Goal: Task Accomplishment & Management: Manage account settings

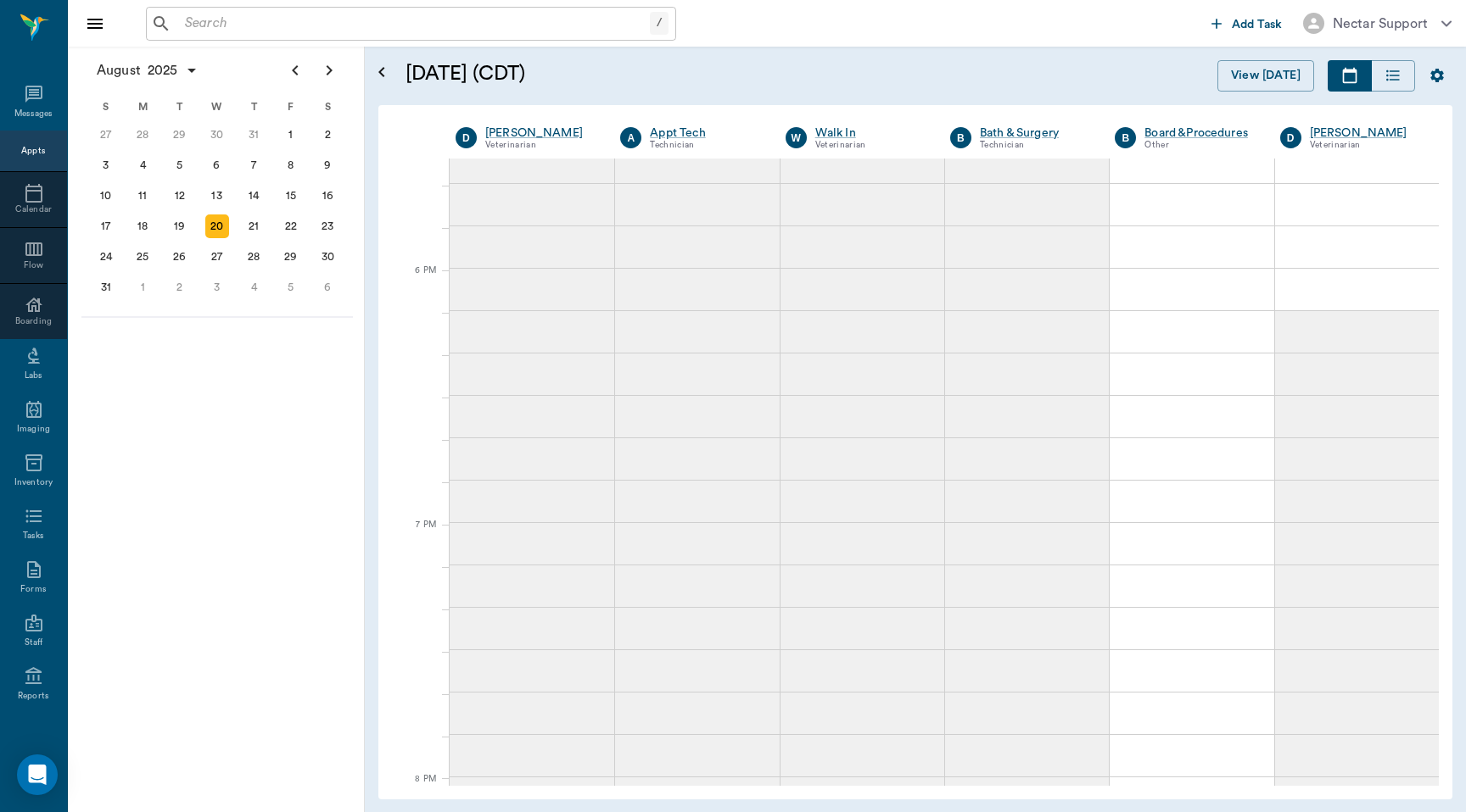
scroll to position [2439, 0]
click at [26, 357] on icon at bounding box center [34, 356] width 20 height 20
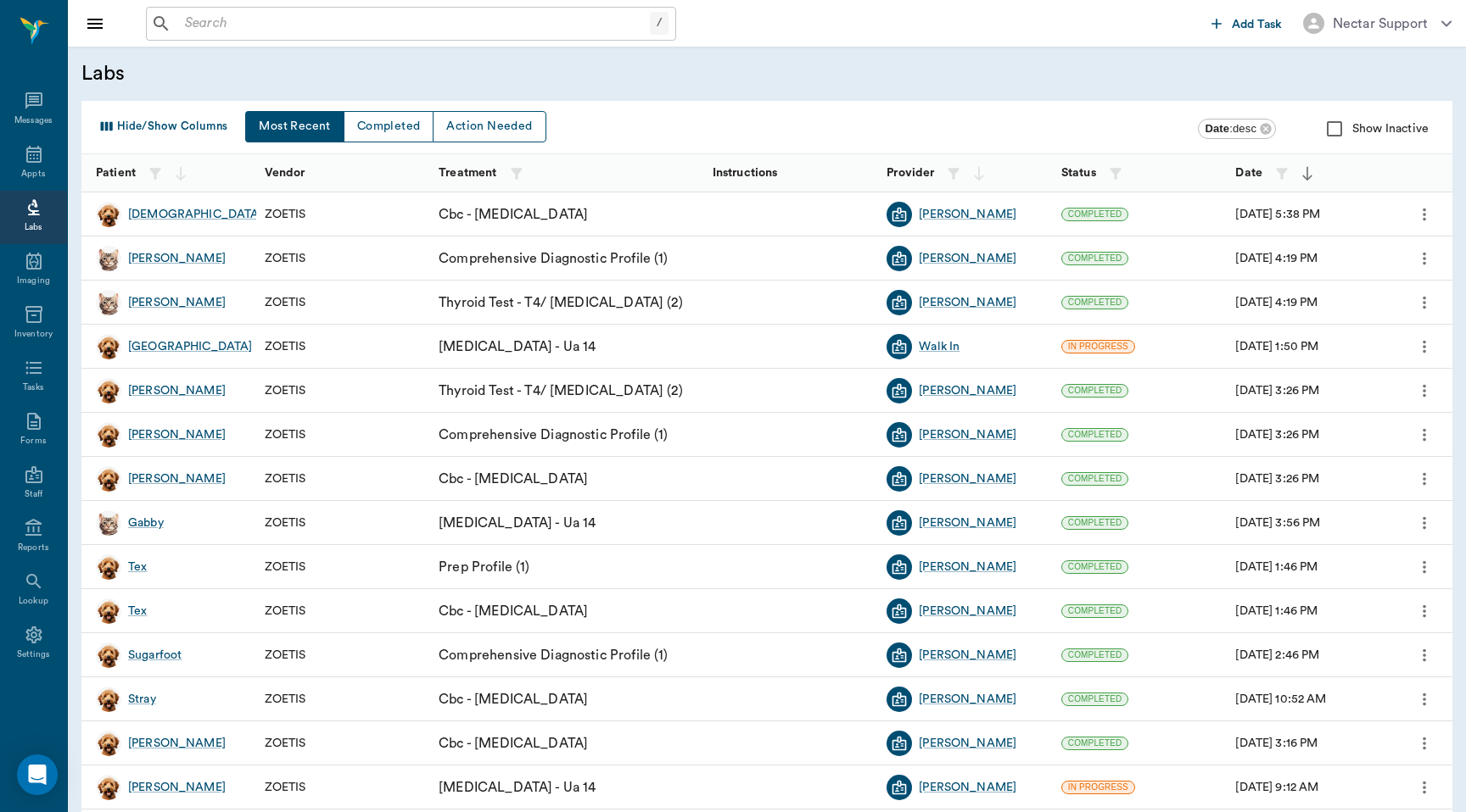
scroll to position [113, 0]
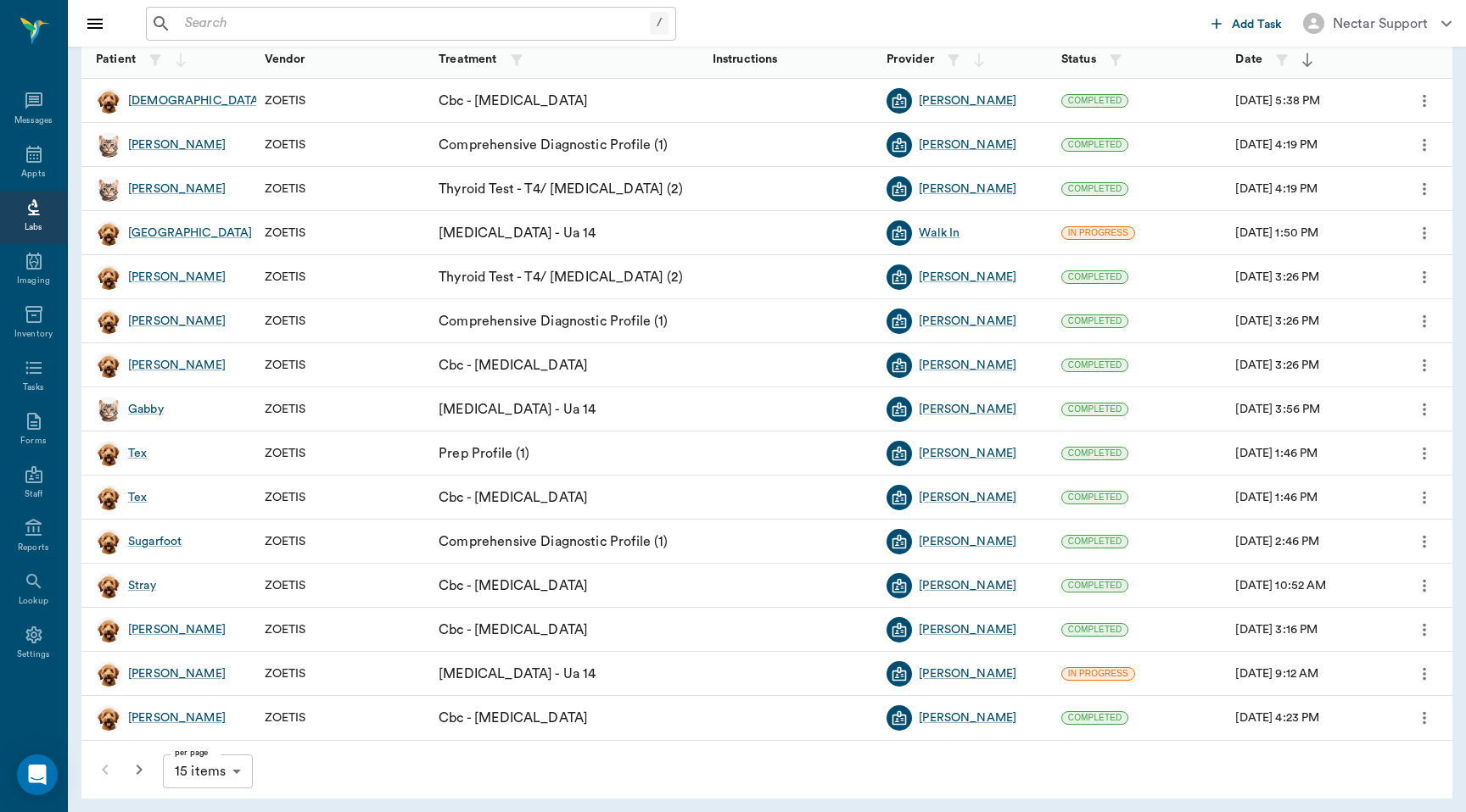
click at [199, 770] on body "/ ​ Add Task Nectar Support Nectar Messages Appts Labs Imaging Inventory Tasks …" at bounding box center [733, 413] width 1466 height 1053
click at [204, 775] on li "100 items" at bounding box center [207, 776] width 89 height 31
type input "100"
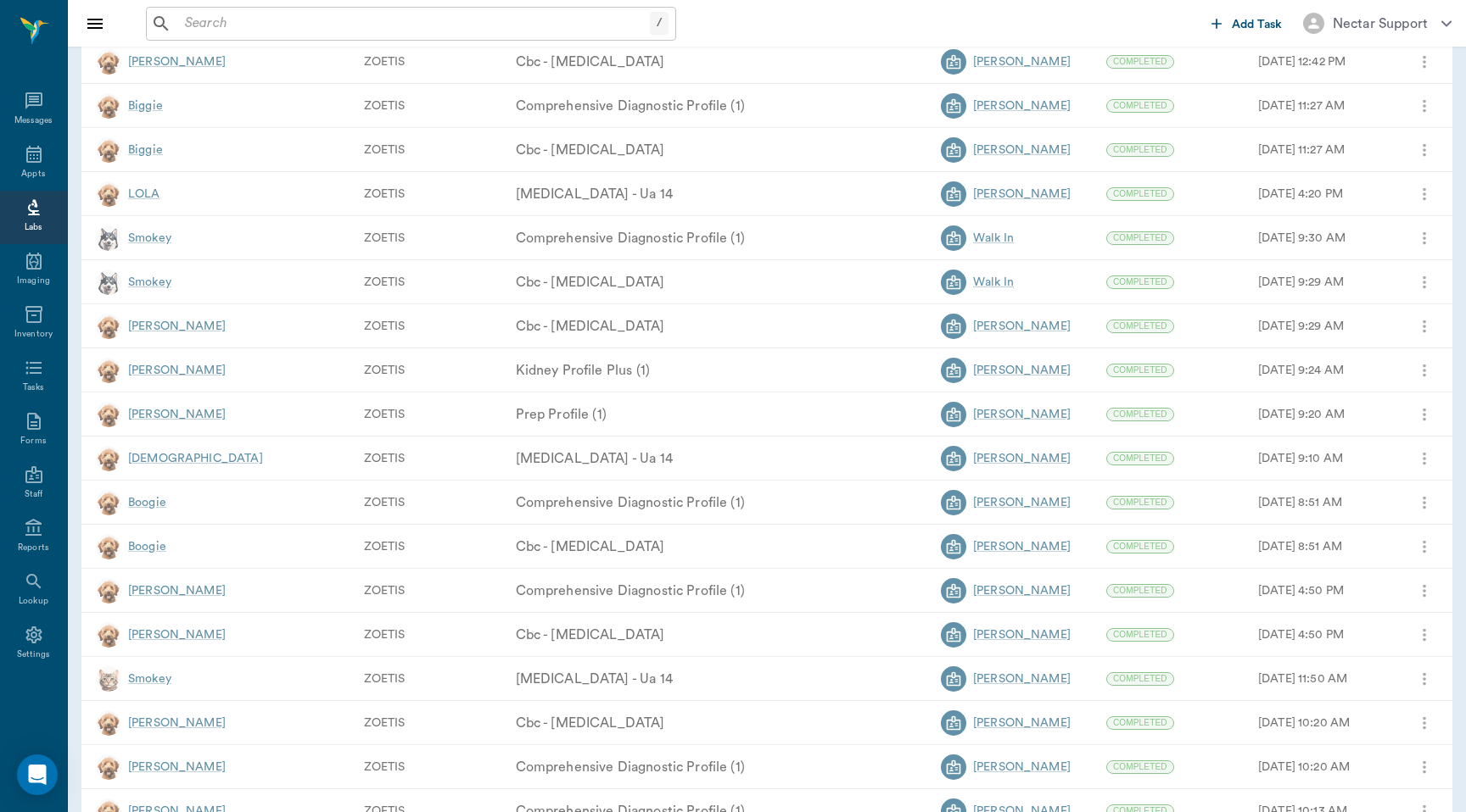
scroll to position [3862, 0]
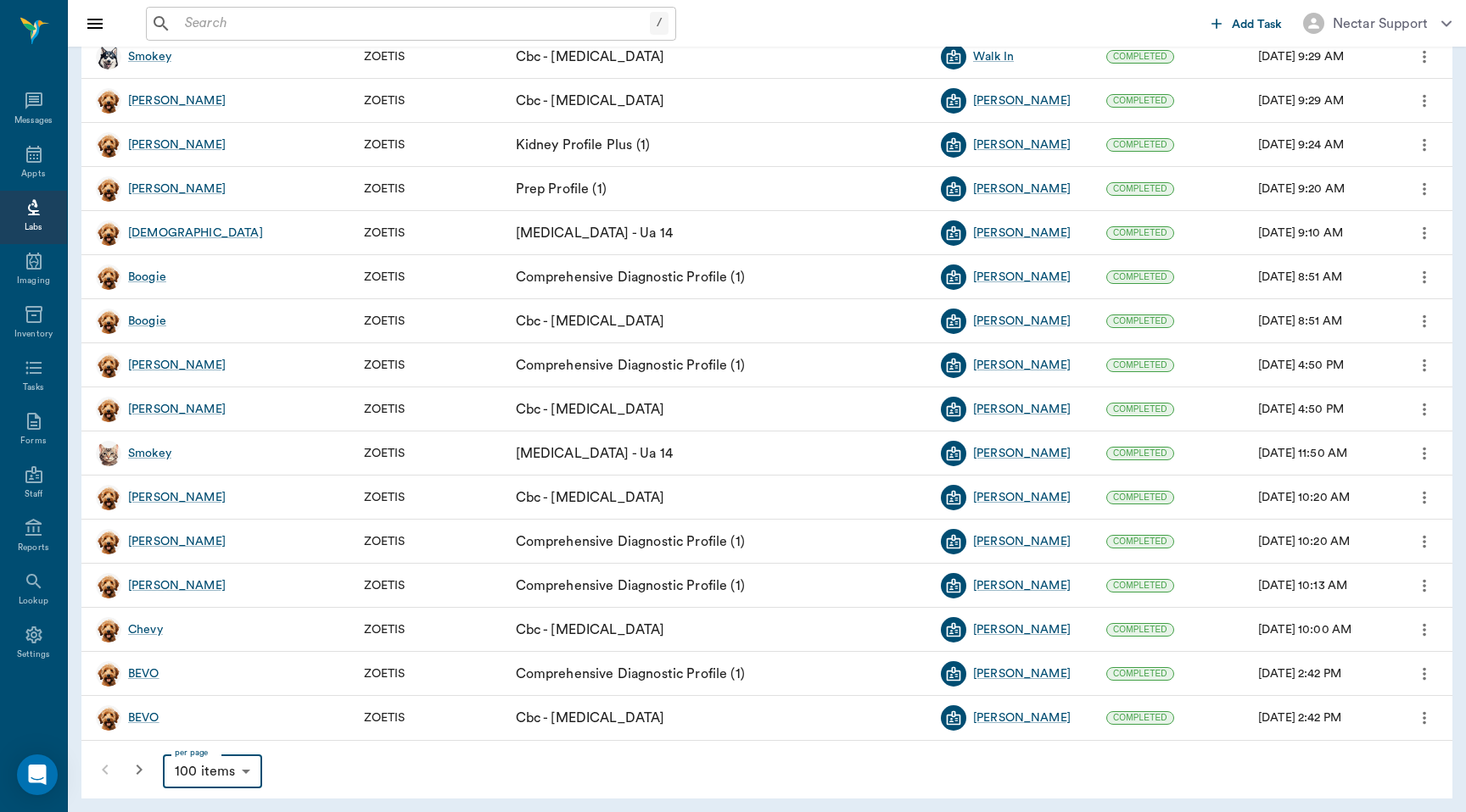
click at [1397, 18] on div "Nectar Support" at bounding box center [1379, 23] width 95 height 20
click at [1393, 91] on p "Sign Out" at bounding box center [1411, 86] width 54 height 20
